Goal: Information Seeking & Learning: Learn about a topic

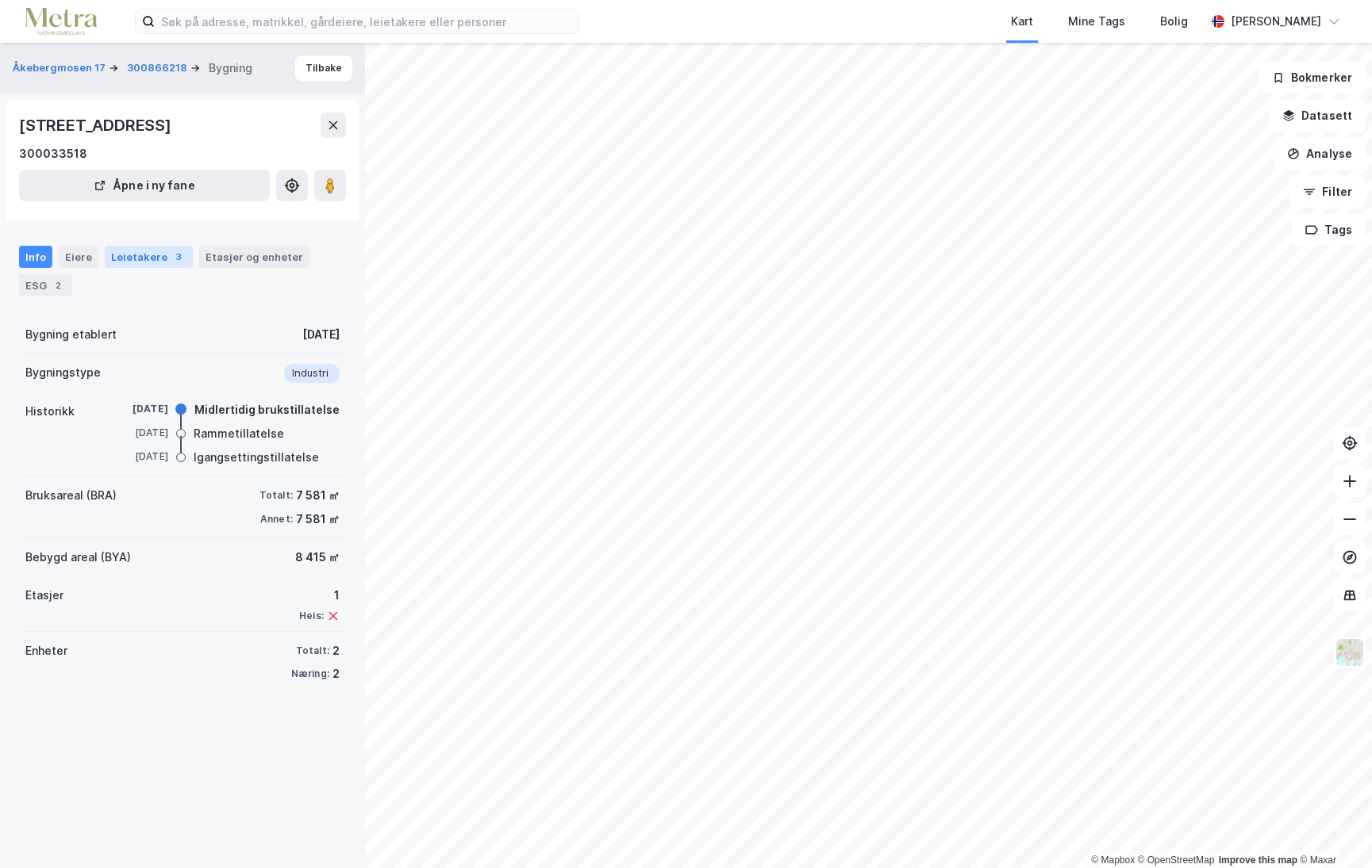
click at [141, 262] on div "Leietakere 3" at bounding box center [148, 257] width 88 height 23
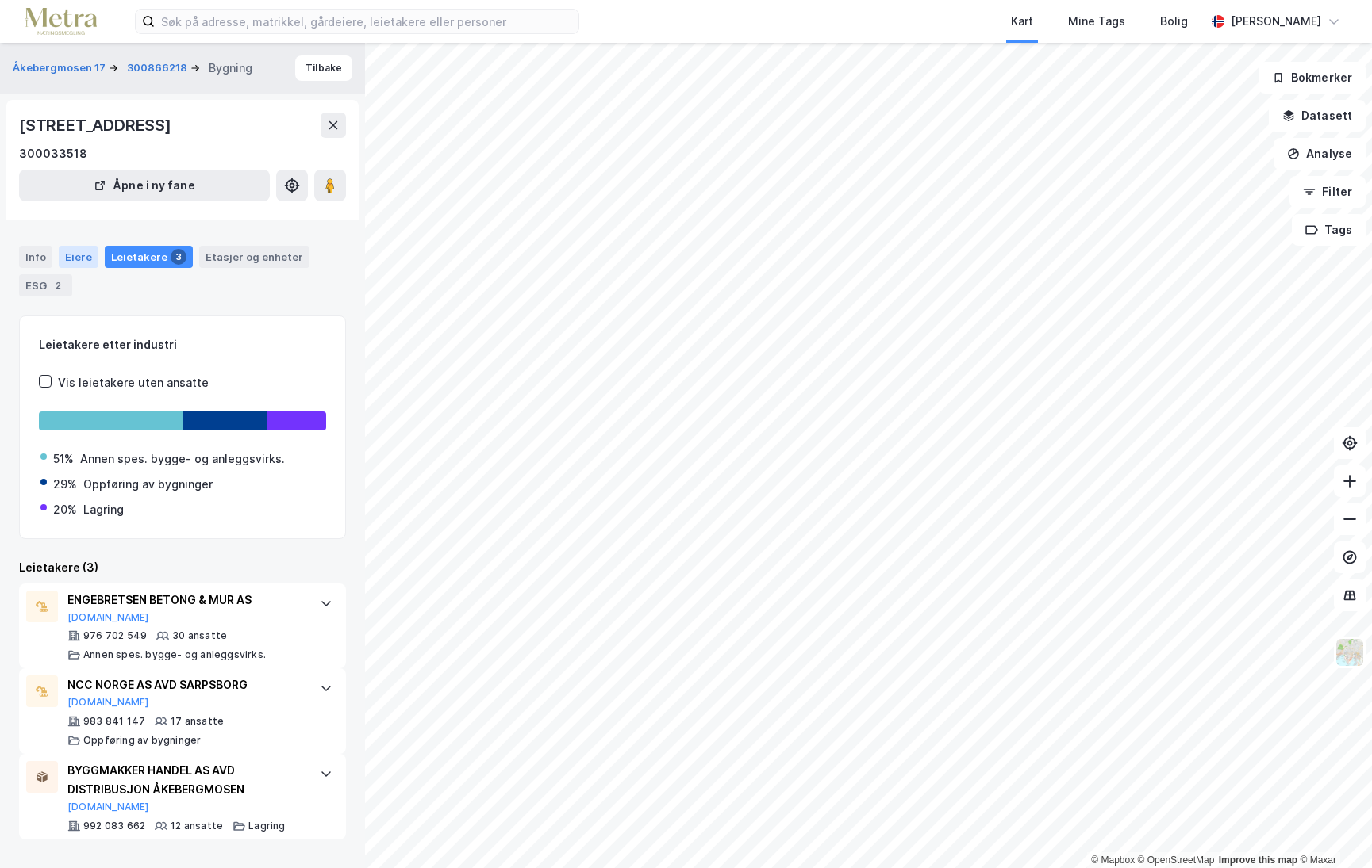
click at [69, 258] on div "Eiere" at bounding box center [78, 257] width 40 height 23
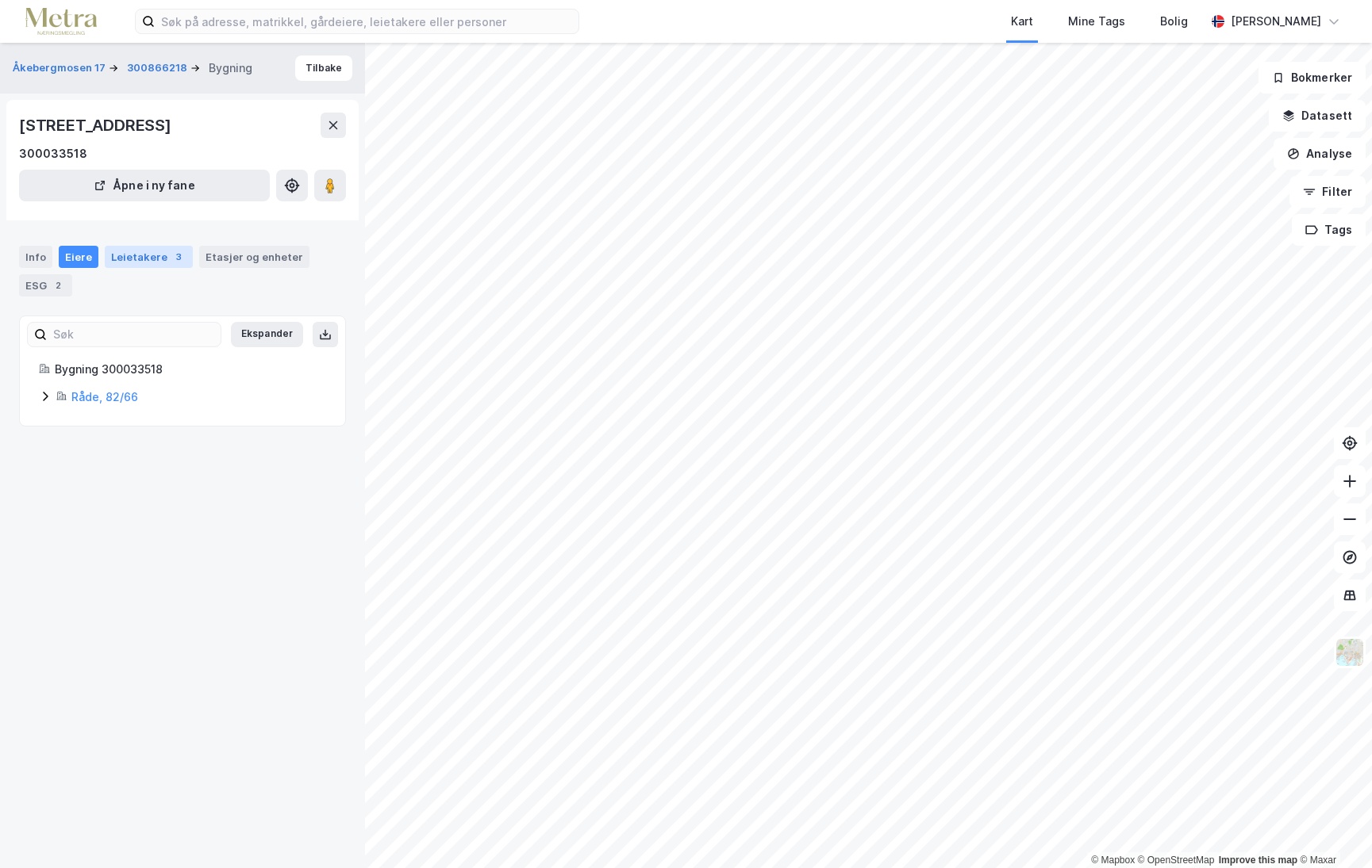
click at [129, 252] on div "Leietakere 3" at bounding box center [148, 257] width 88 height 23
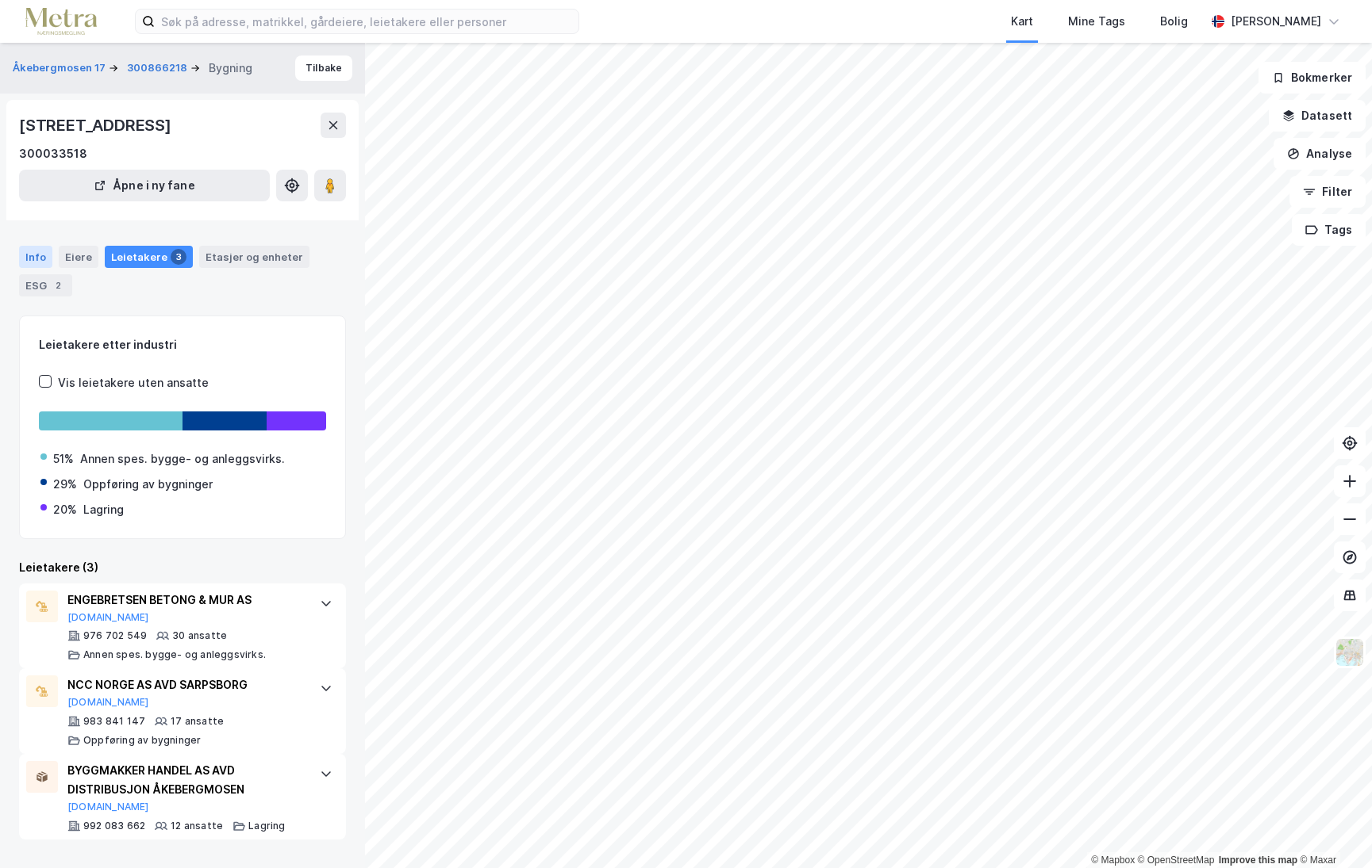
click at [27, 257] on div "Info" at bounding box center [36, 257] width 33 height 23
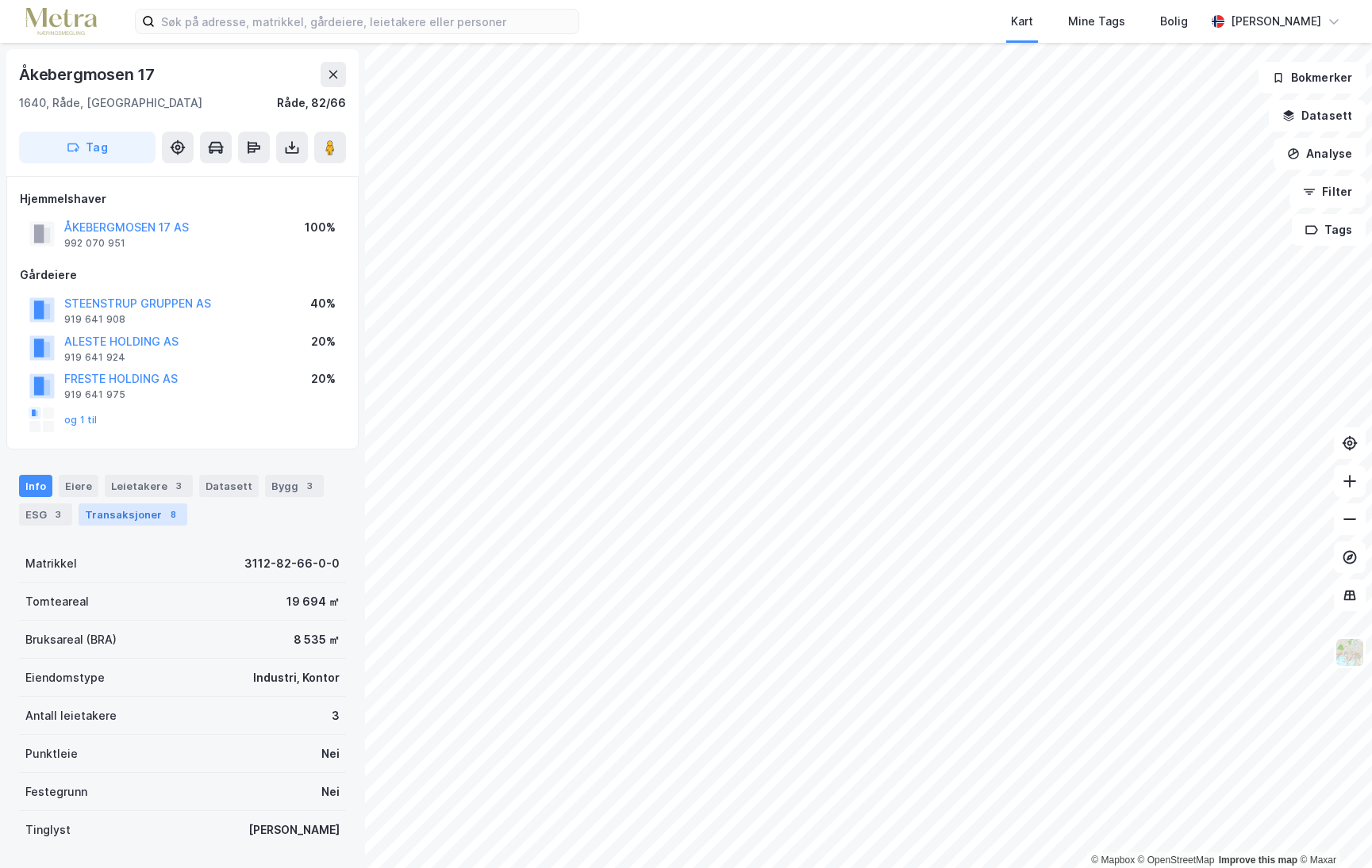
click at [132, 526] on div "Transaksjoner 8" at bounding box center [132, 515] width 109 height 23
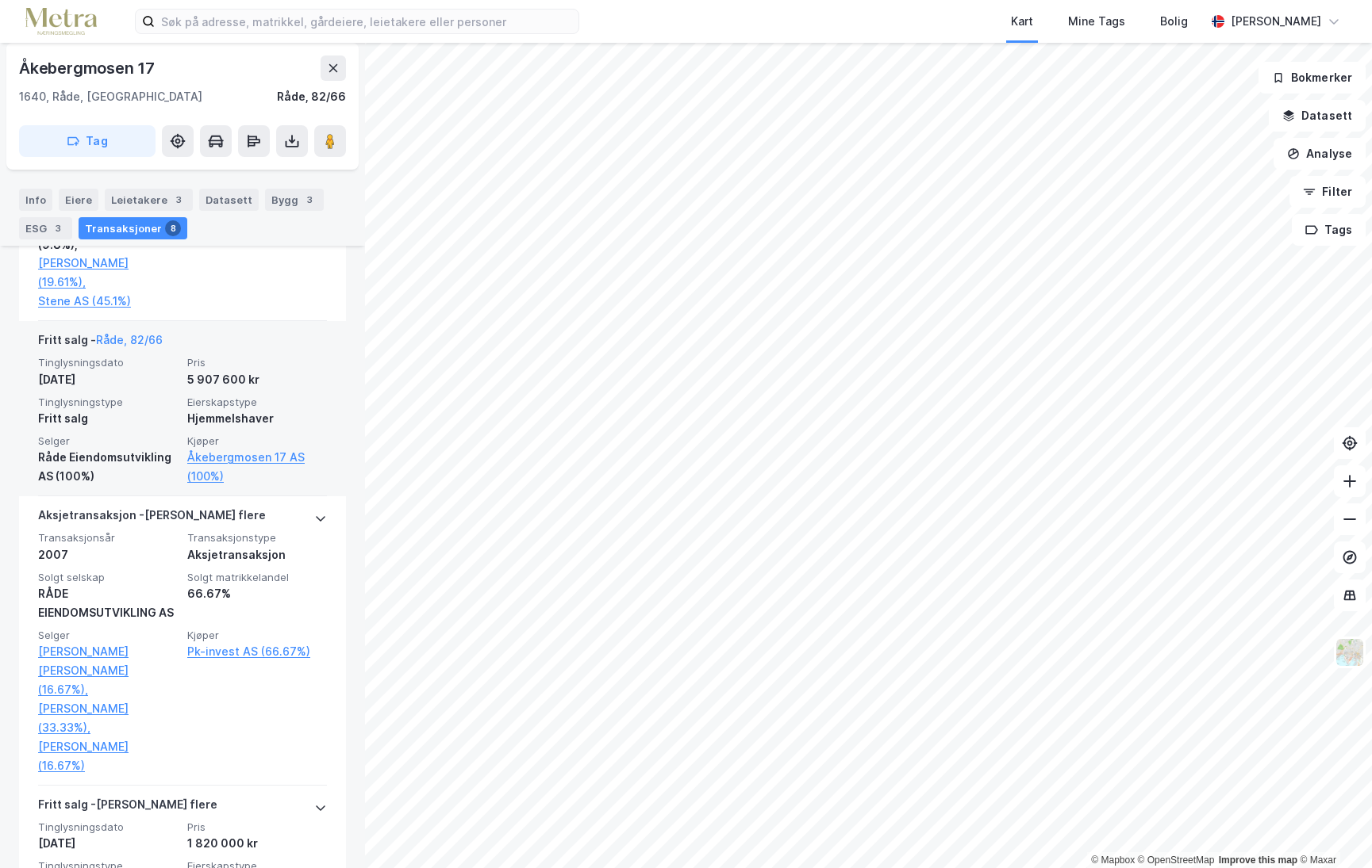
scroll to position [793, 0]
